Goal: Navigation & Orientation: Find specific page/section

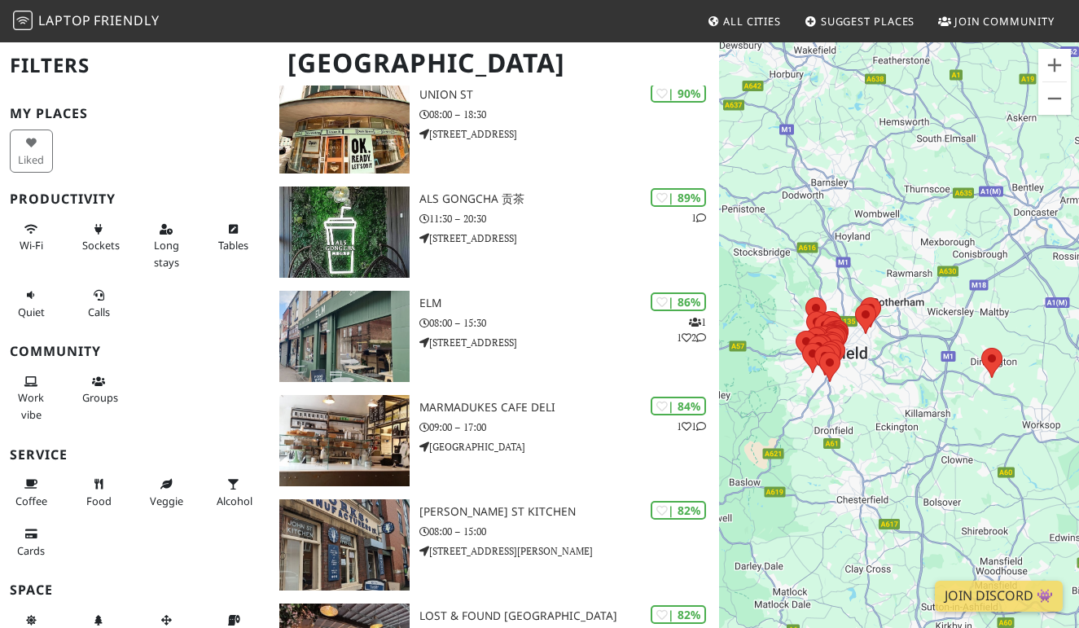
scroll to position [267, 0]
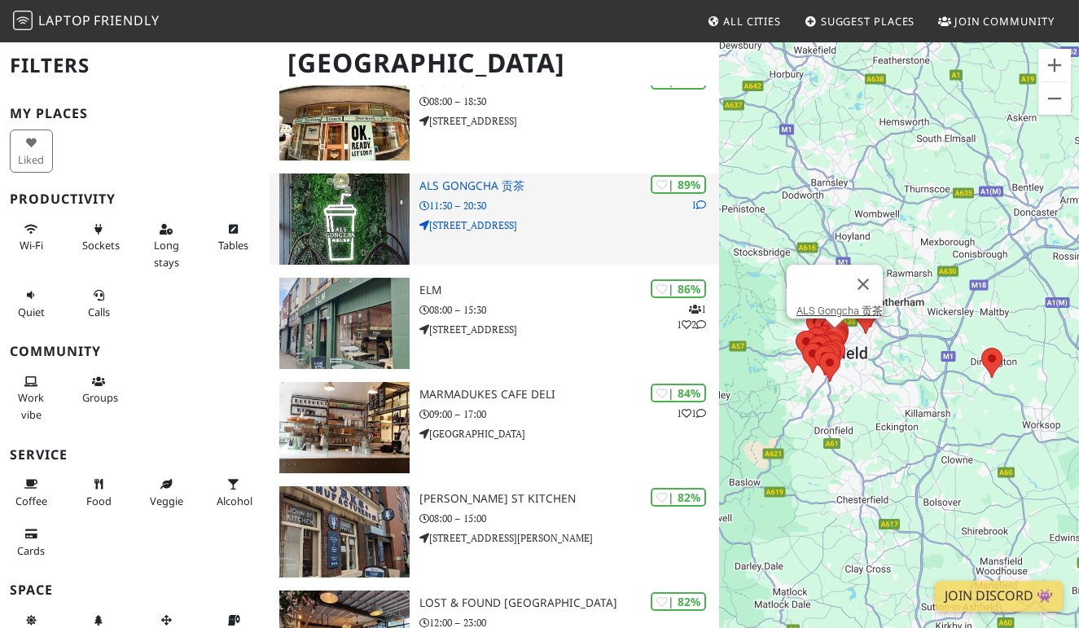
click at [467, 179] on h3 "ALS Gongcha 贡茶" at bounding box center [569, 186] width 300 height 14
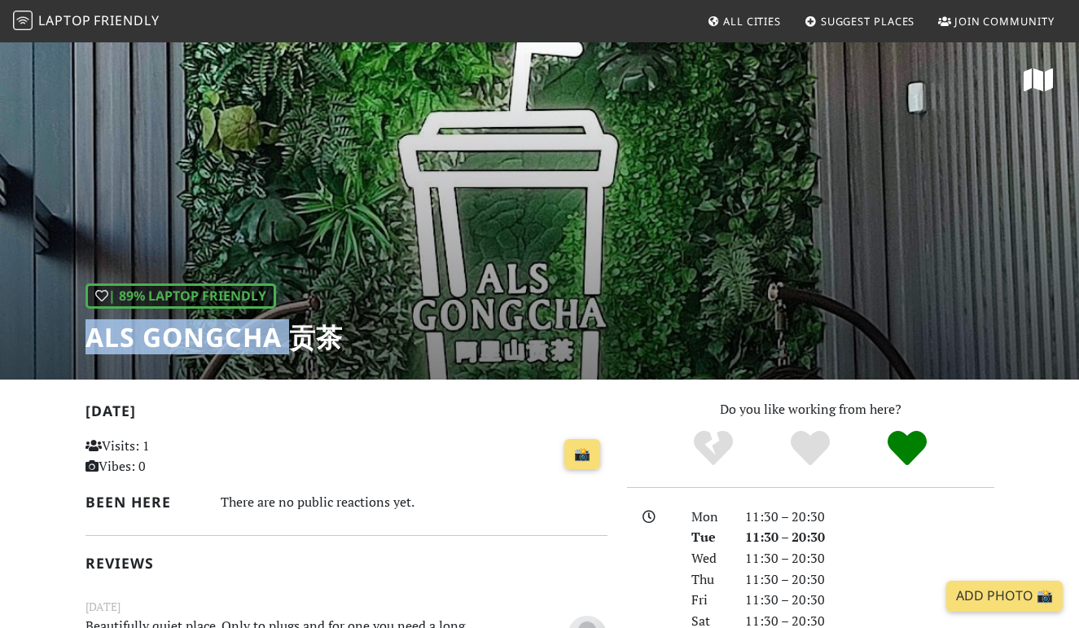
drag, startPoint x: 86, startPoint y: 332, endPoint x: 287, endPoint y: 338, distance: 200.4
click at [287, 338] on h1 "ALS Gongcha 贡茶" at bounding box center [214, 337] width 257 height 31
copy h1 "ALS Gongcha"
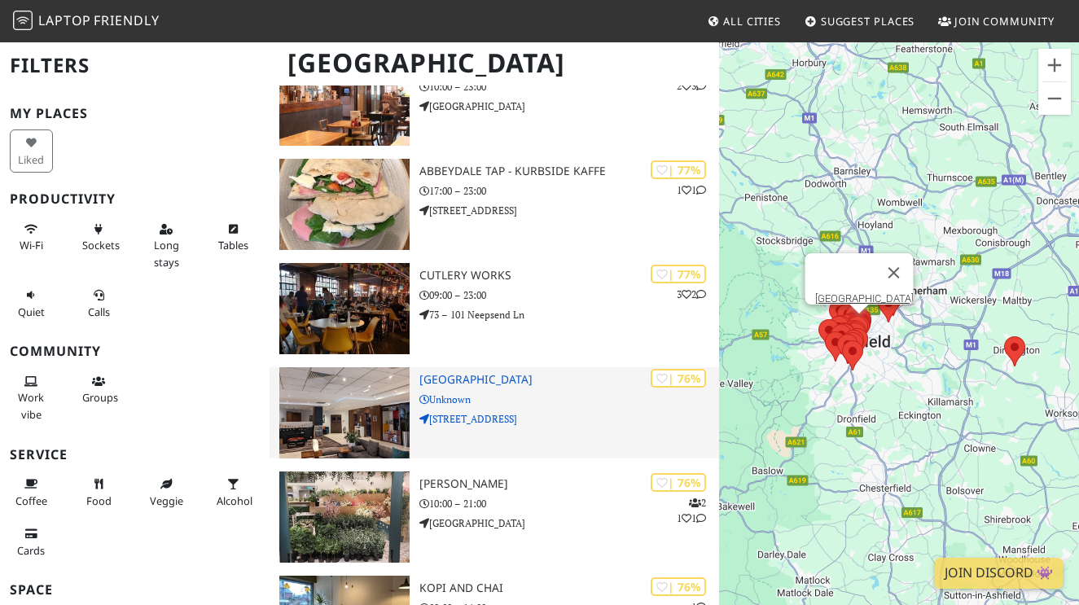
scroll to position [1024, 0]
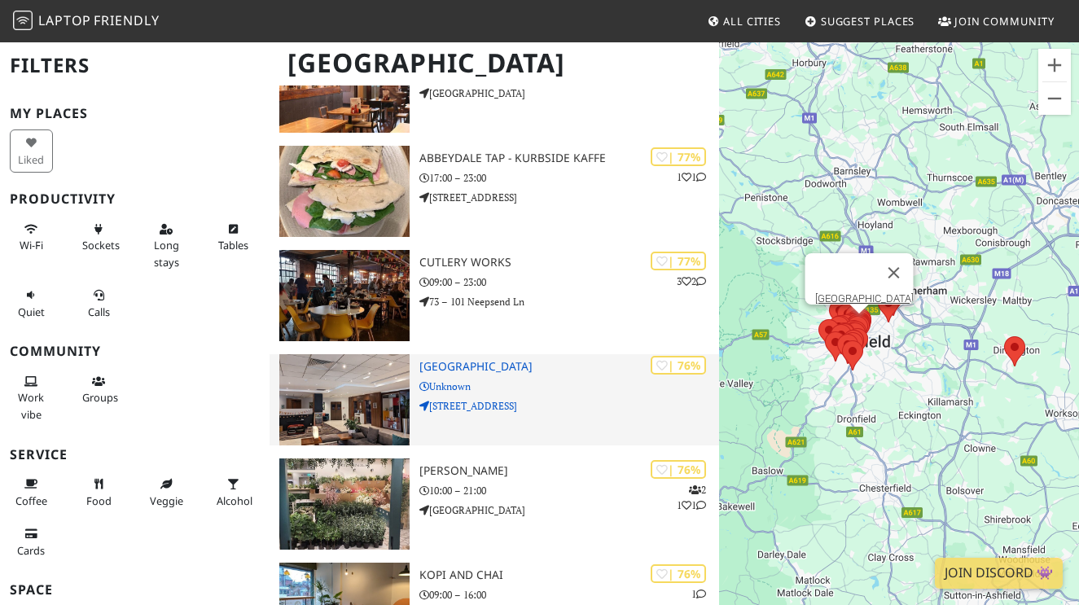
click at [492, 364] on h3 "Novotel Sheffield Centre" at bounding box center [569, 367] width 300 height 14
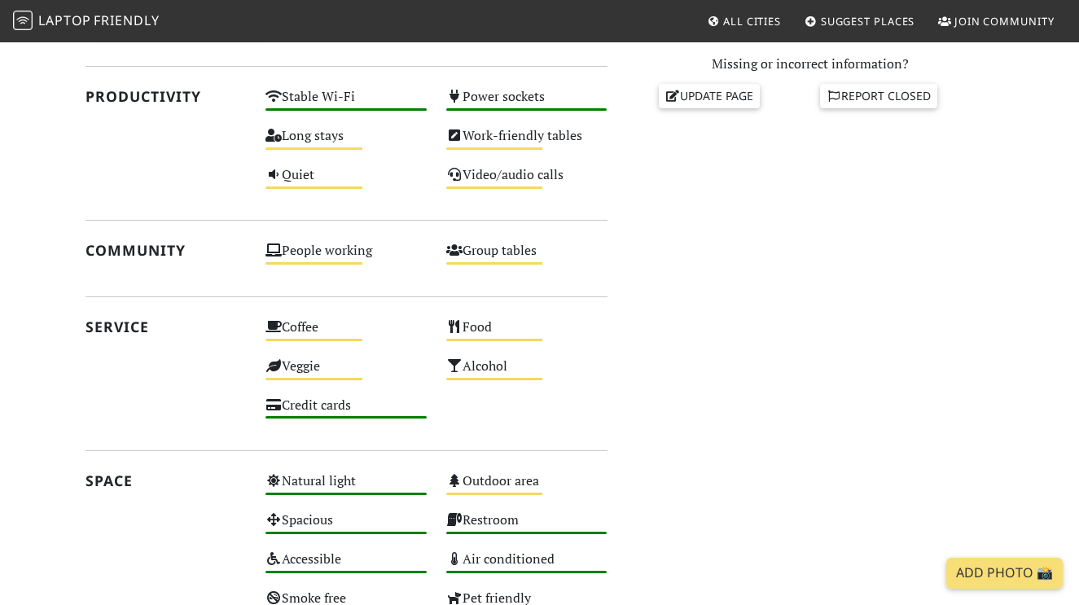
scroll to position [577, 0]
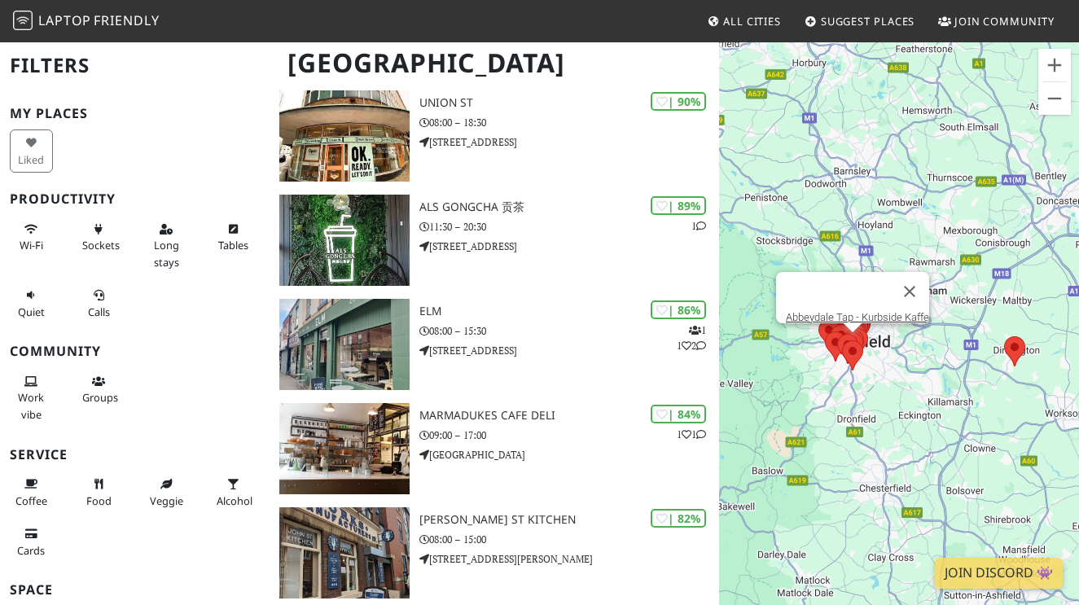
scroll to position [232, 0]
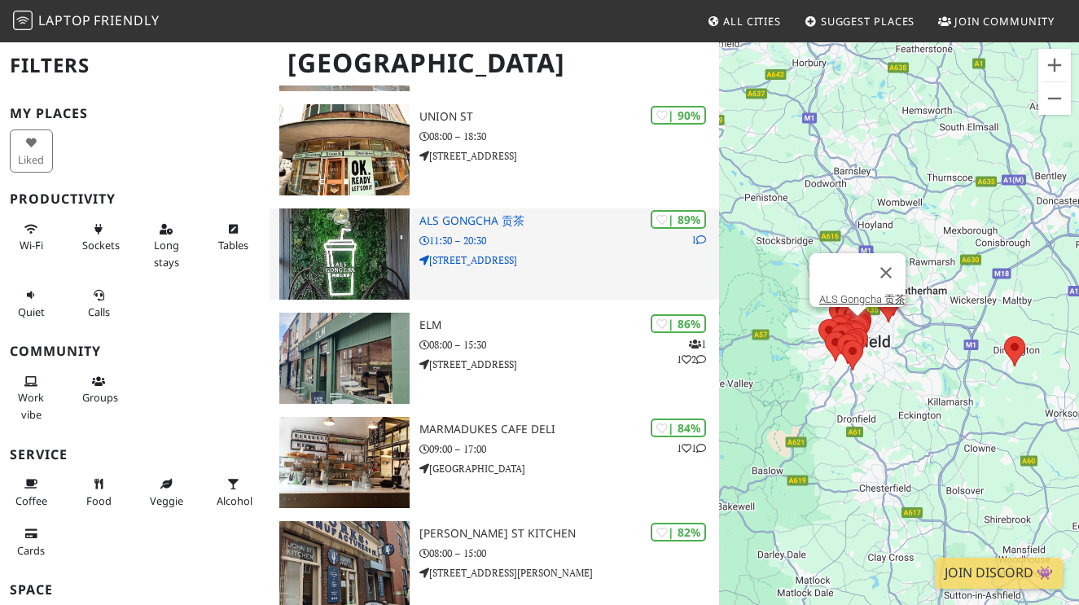
click at [468, 221] on h3 "ALS Gongcha 贡茶" at bounding box center [569, 221] width 300 height 14
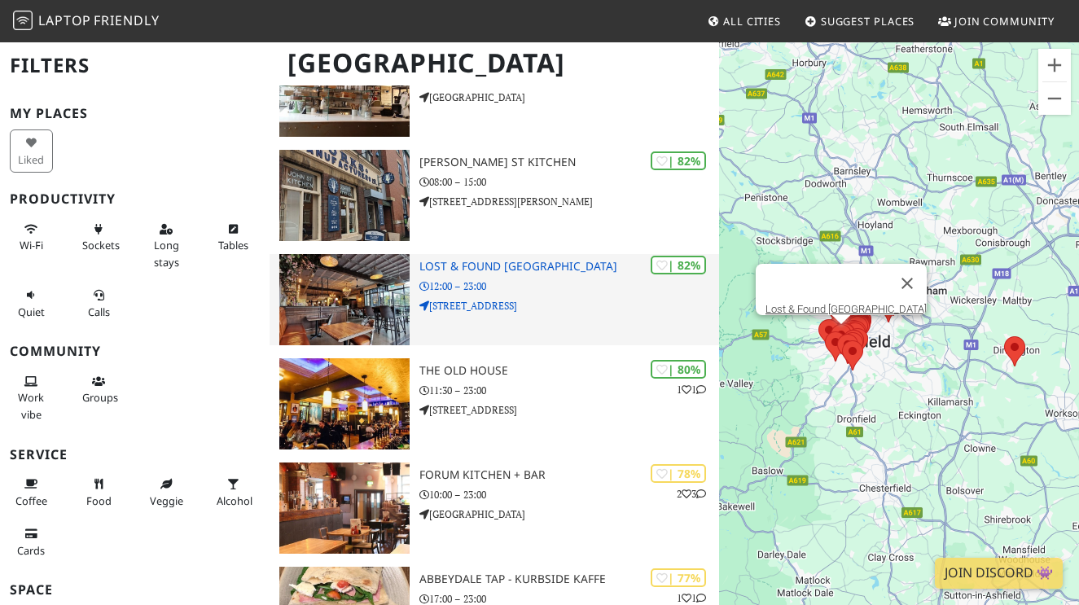
scroll to position [607, 0]
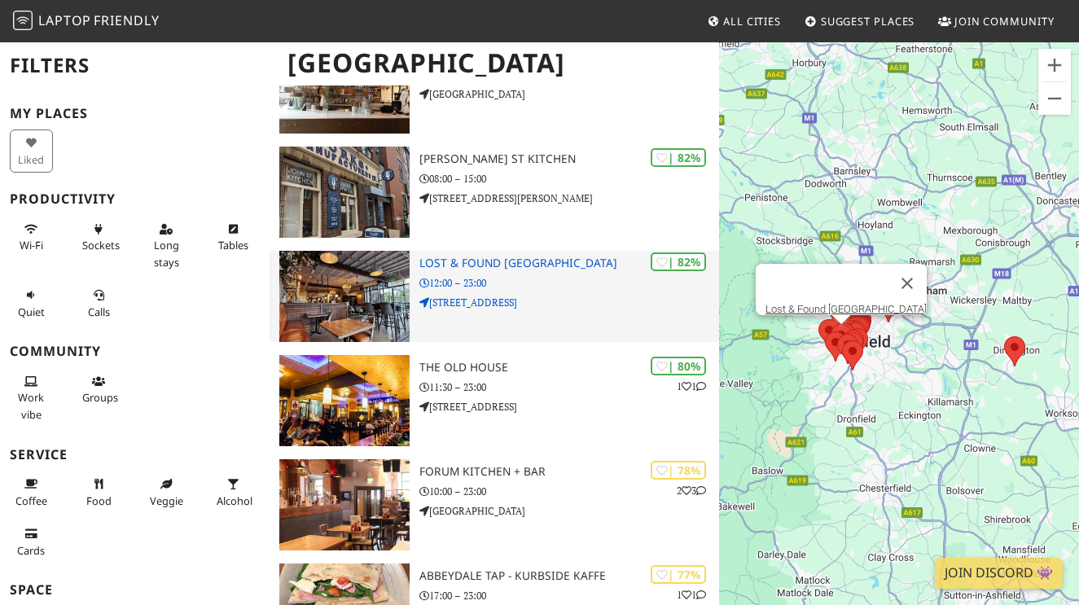
click at [520, 257] on h3 "Lost & Found [GEOGRAPHIC_DATA]" at bounding box center [569, 264] width 300 height 14
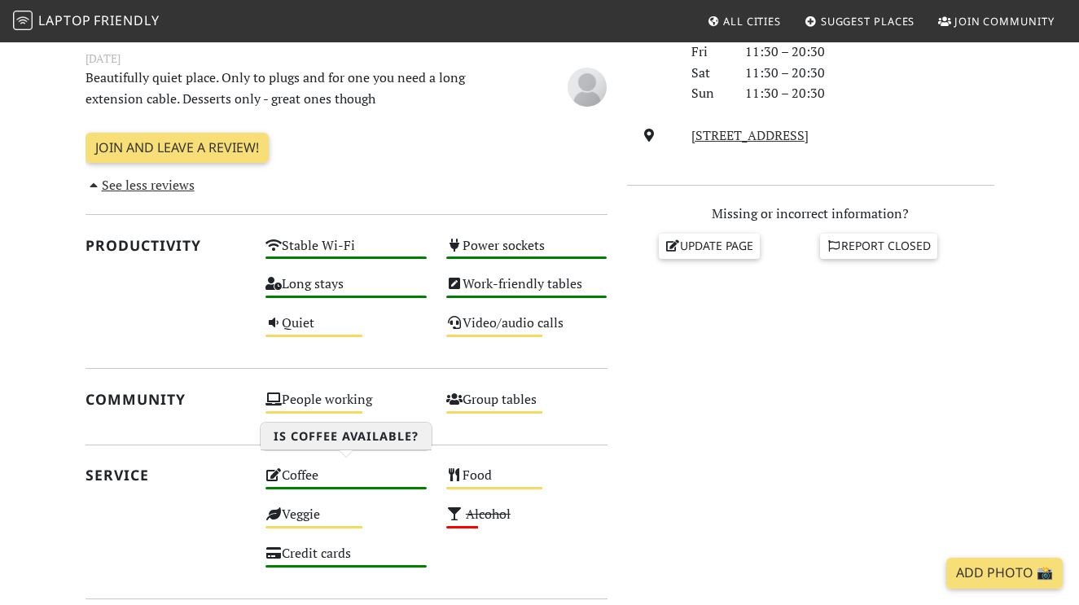
scroll to position [552, 0]
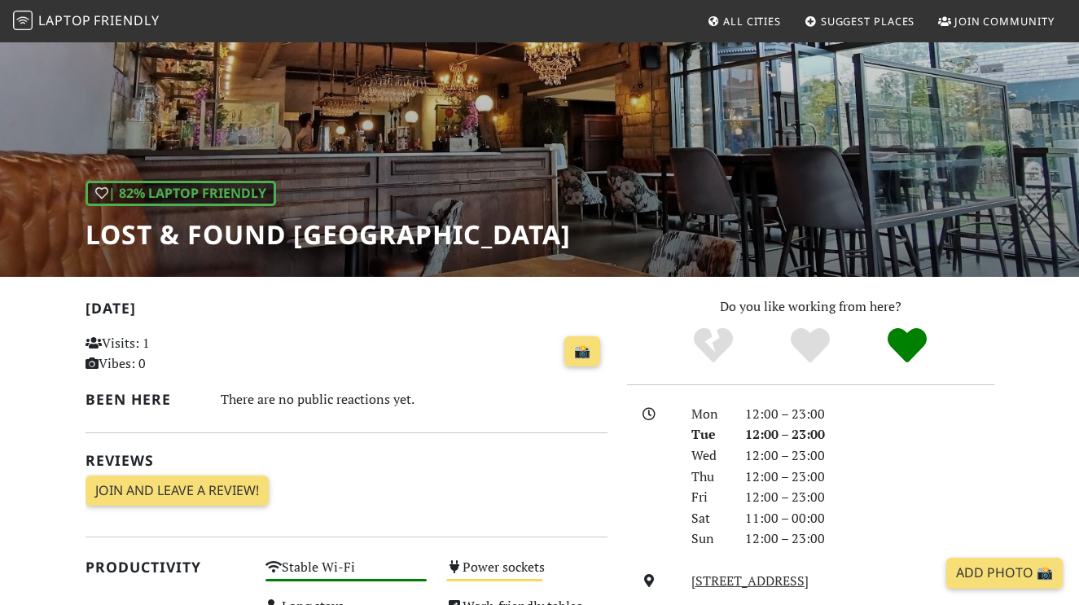
scroll to position [73, 0]
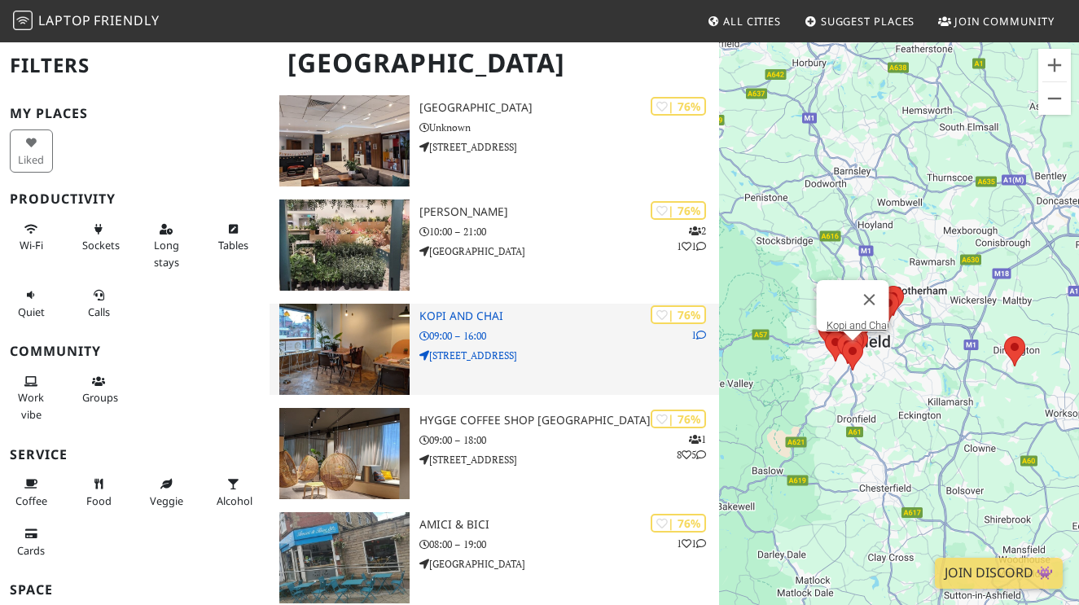
scroll to position [1287, 0]
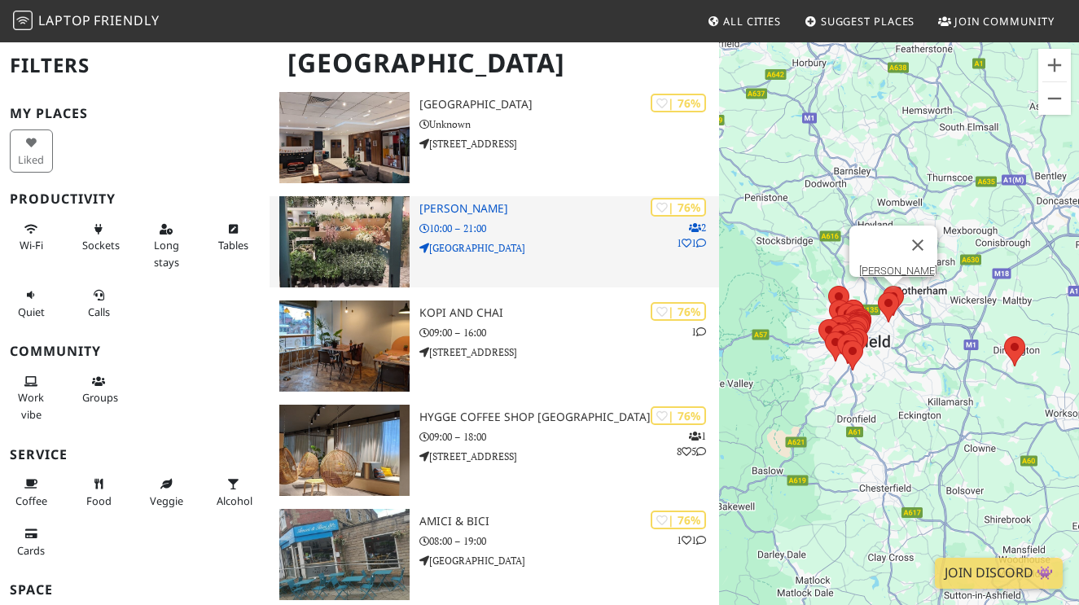
click at [432, 202] on h3 "[PERSON_NAME]" at bounding box center [569, 209] width 300 height 14
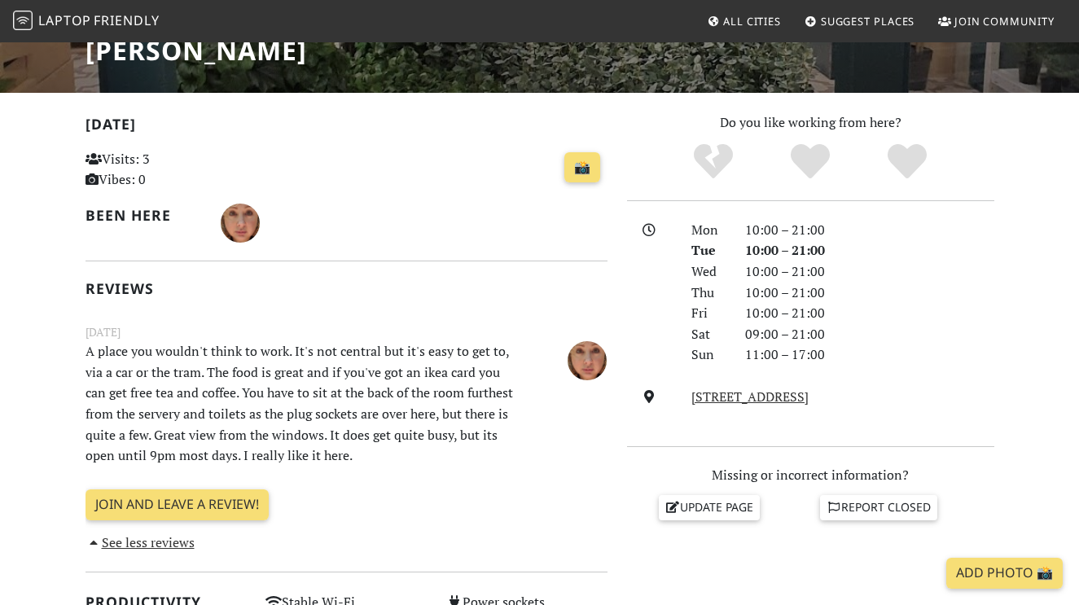
scroll to position [272, 0]
